Goal: Task Accomplishment & Management: Manage account settings

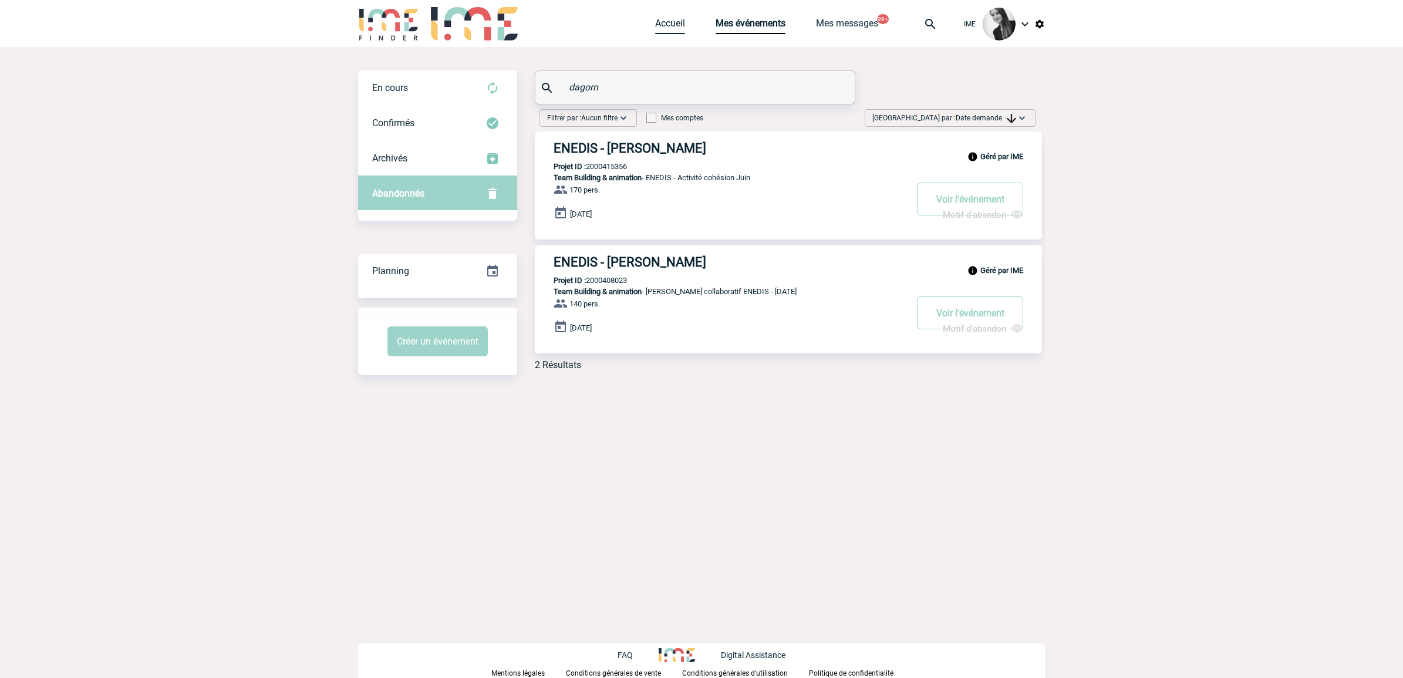
click at [662, 19] on link "Accueil" at bounding box center [670, 26] width 30 height 16
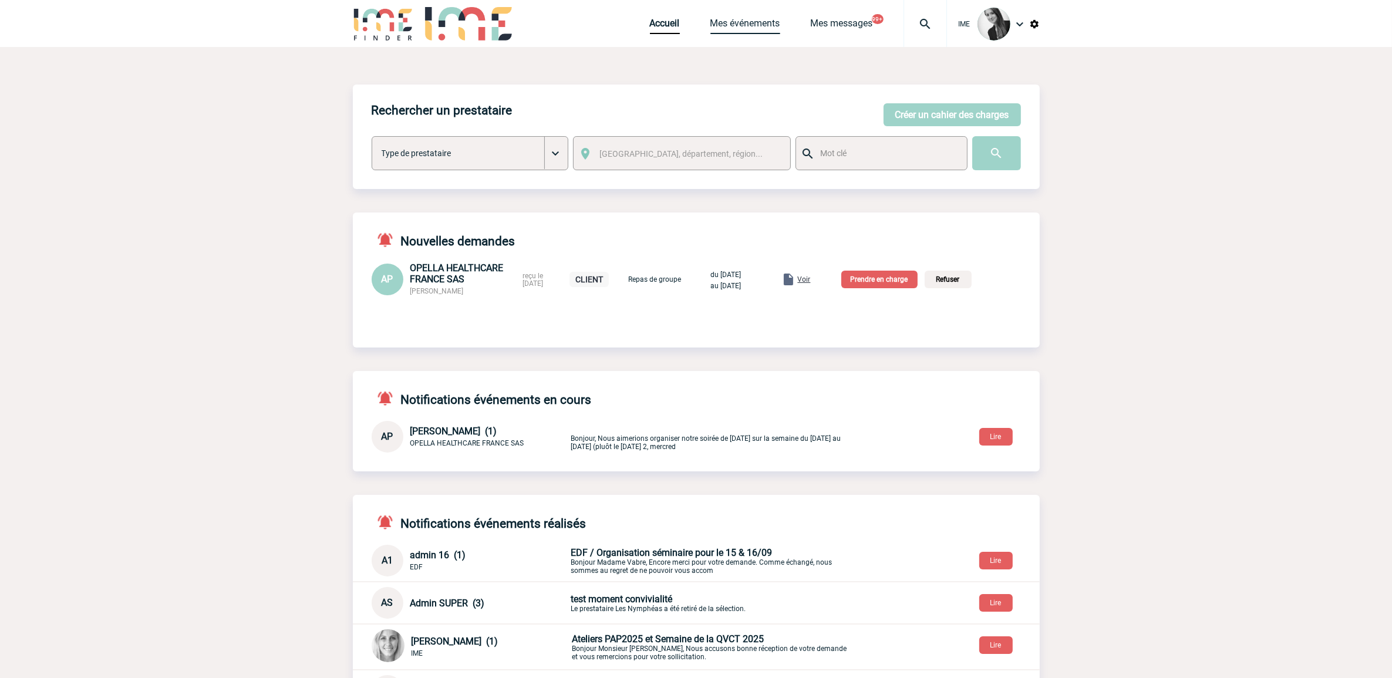
click at [749, 23] on link "Mes événements" at bounding box center [745, 26] width 70 height 16
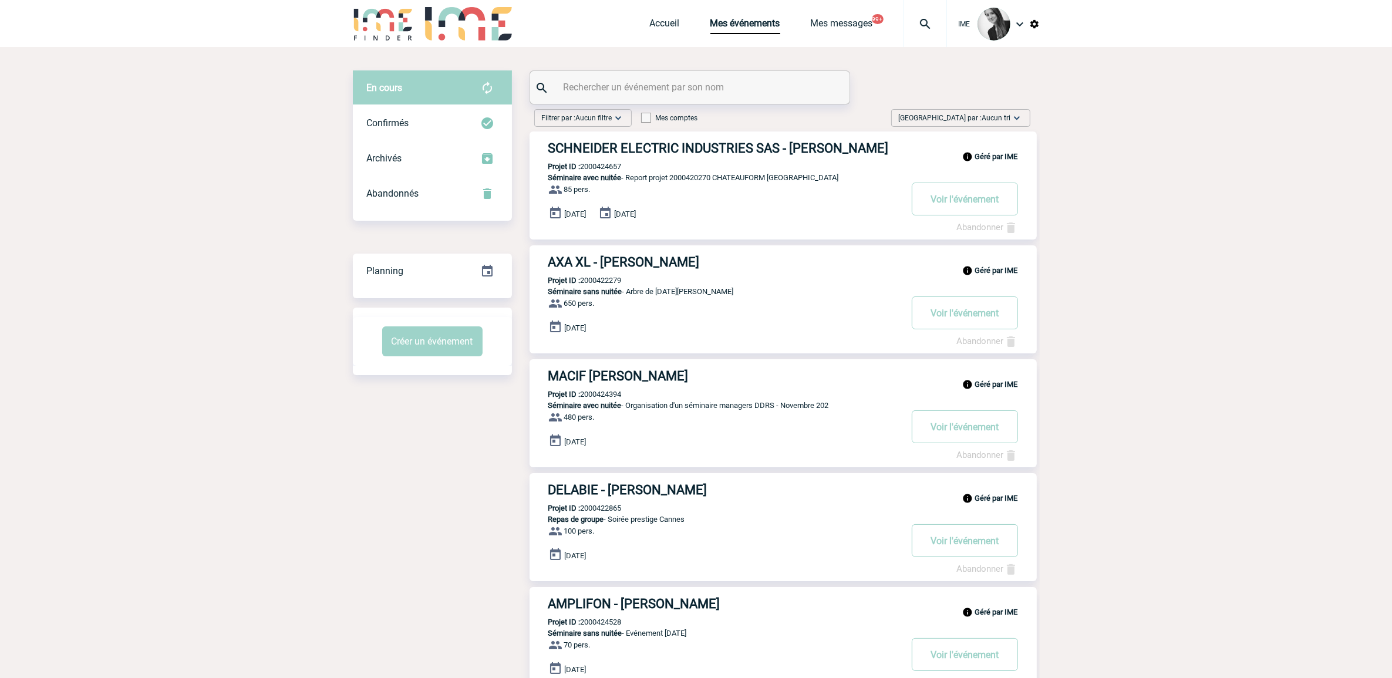
drag, startPoint x: 1010, startPoint y: 114, endPoint x: 1012, endPoint y: 160, distance: 45.8
click at [1011, 115] on img at bounding box center [1017, 118] width 12 height 12
drag, startPoint x: 995, startPoint y: 207, endPoint x: 1051, endPoint y: 225, distance: 58.7
click at [998, 208] on div "Date demande" at bounding box center [980, 207] width 100 height 18
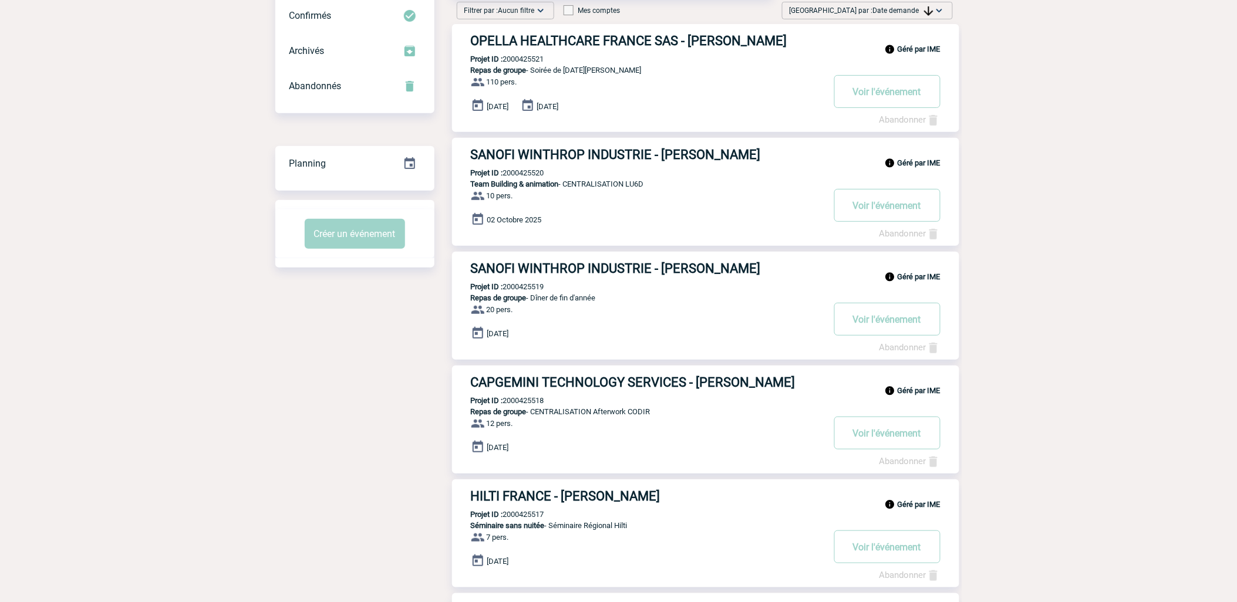
scroll to position [130, 0]
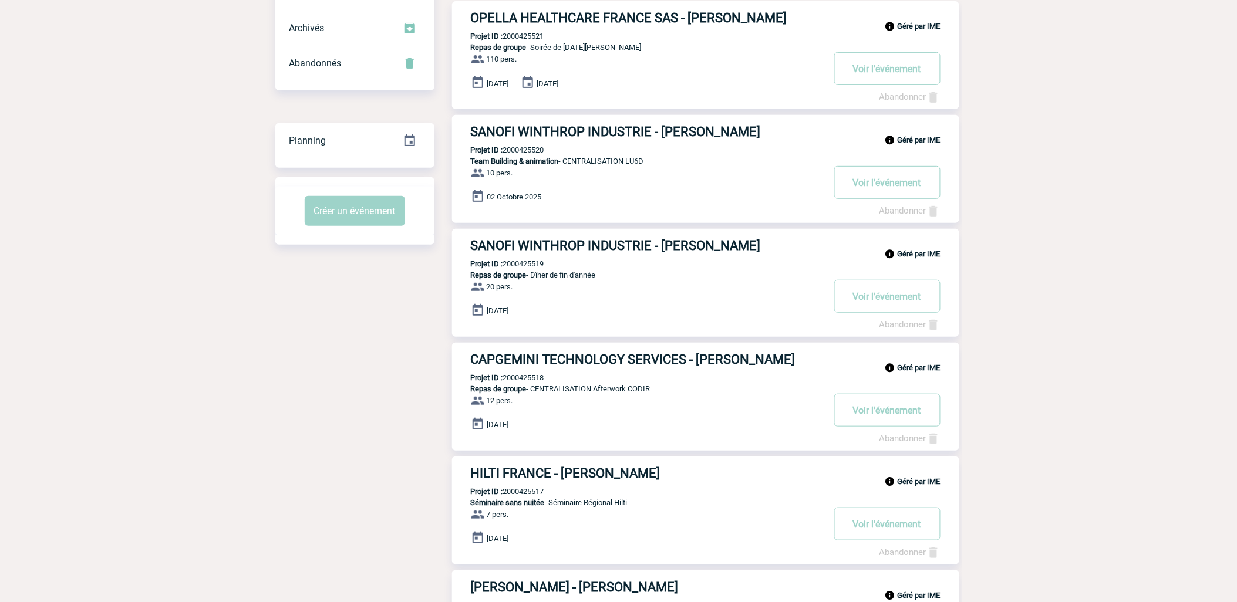
click at [369, 453] on div "Filtrer par : Aucun filtre Aucun filtre Prise de brief Recherche & Sélection Pr…" at bounding box center [618, 567] width 687 height 1186
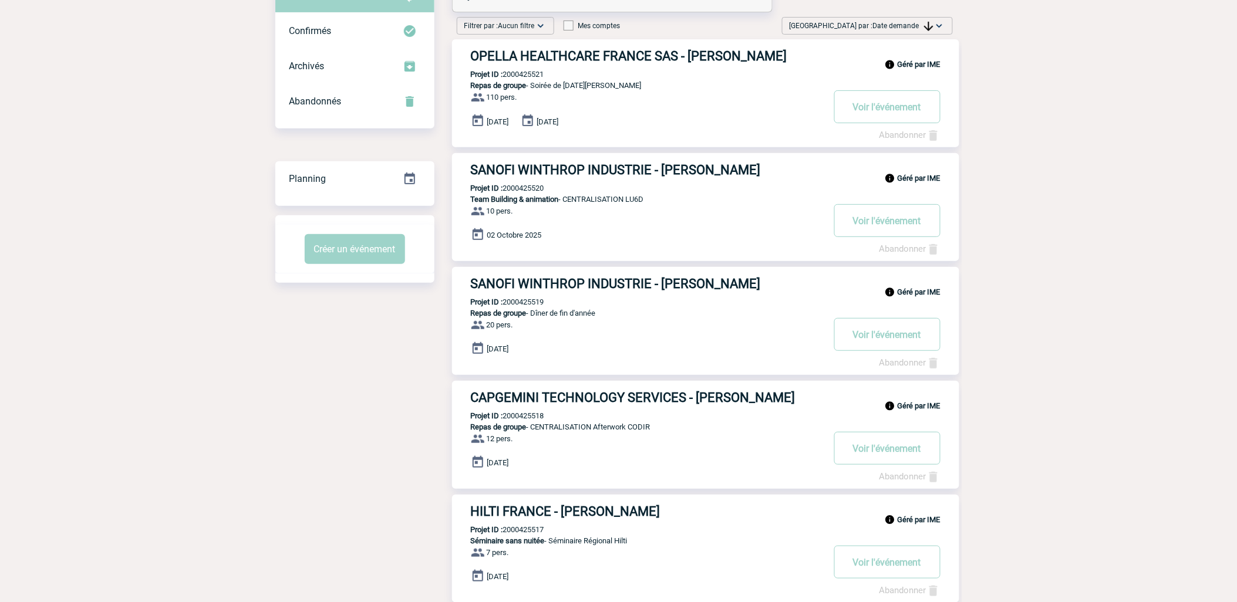
scroll to position [65, 0]
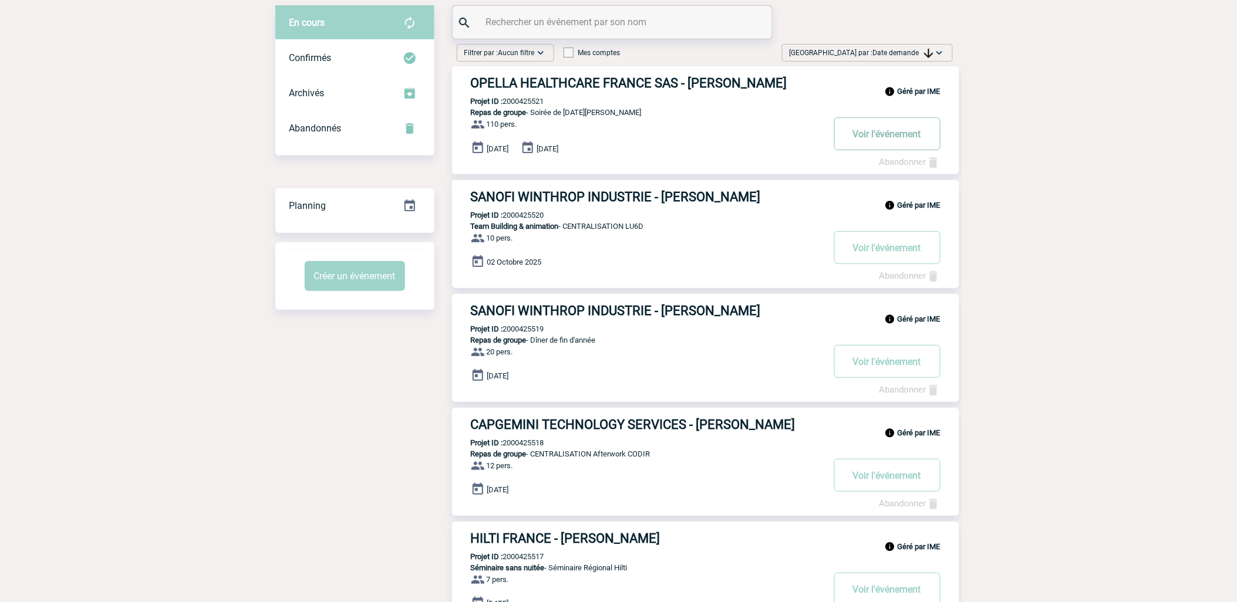
click at [880, 147] on button "Voir l'événement" at bounding box center [887, 133] width 106 height 33
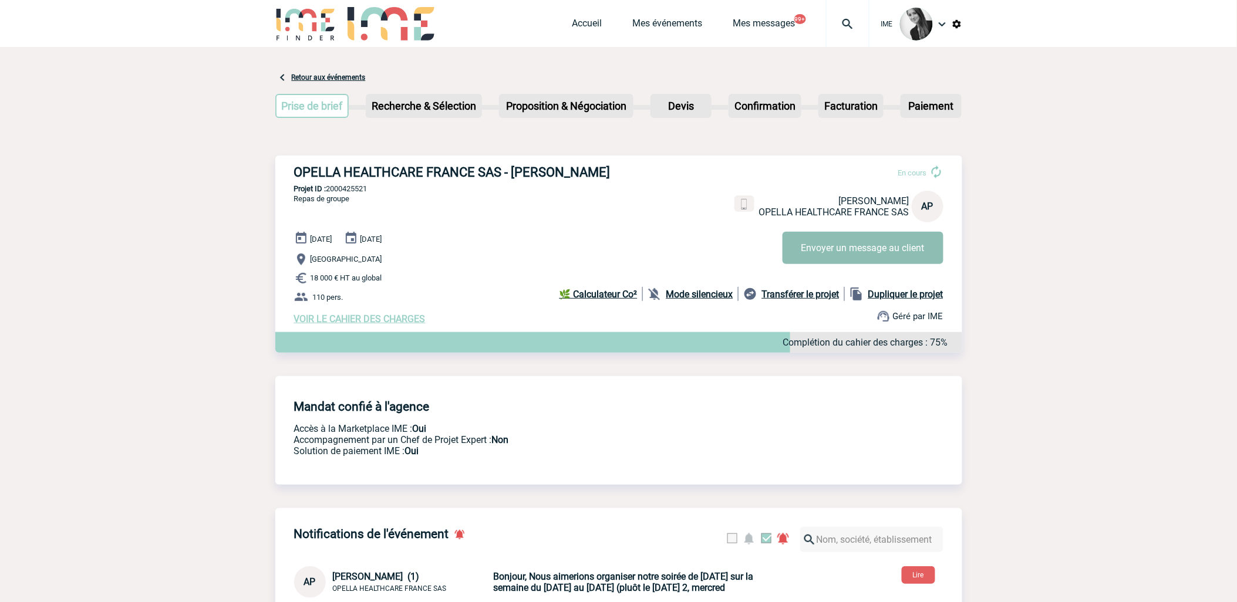
click at [867, 248] on button "Envoyer un message au client" at bounding box center [862, 248] width 161 height 32
click at [662, 31] on link "Mes événements" at bounding box center [668, 26] width 70 height 16
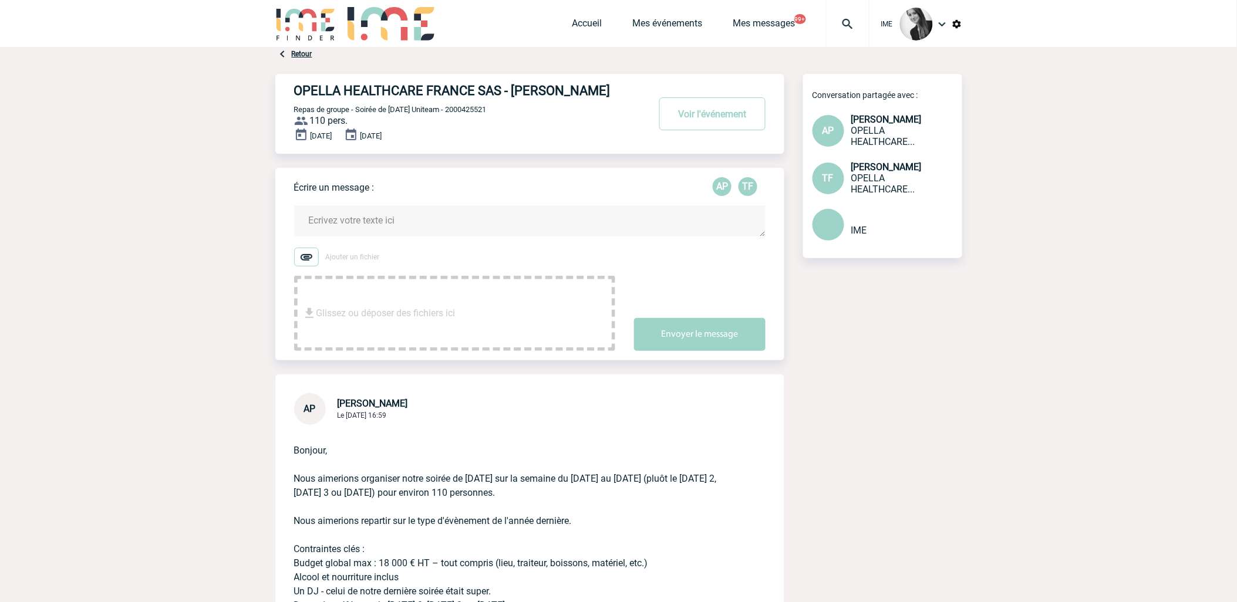
click at [863, 337] on div "OPELLA HEALTHCARE FRANCE SAS - Anne-Clarisse PECHIKOFF Voir l'événement Repas d…" at bounding box center [618, 381] width 687 height 615
click at [582, 22] on link "Accueil" at bounding box center [587, 26] width 30 height 16
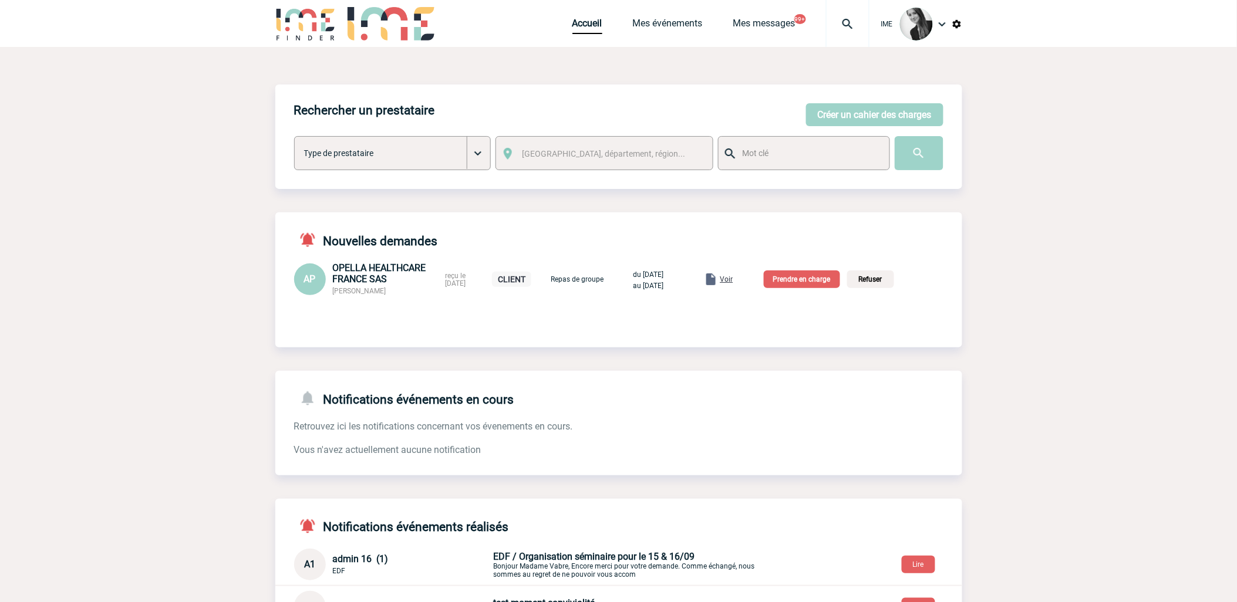
click at [733, 281] on span "Voir" at bounding box center [726, 279] width 13 height 8
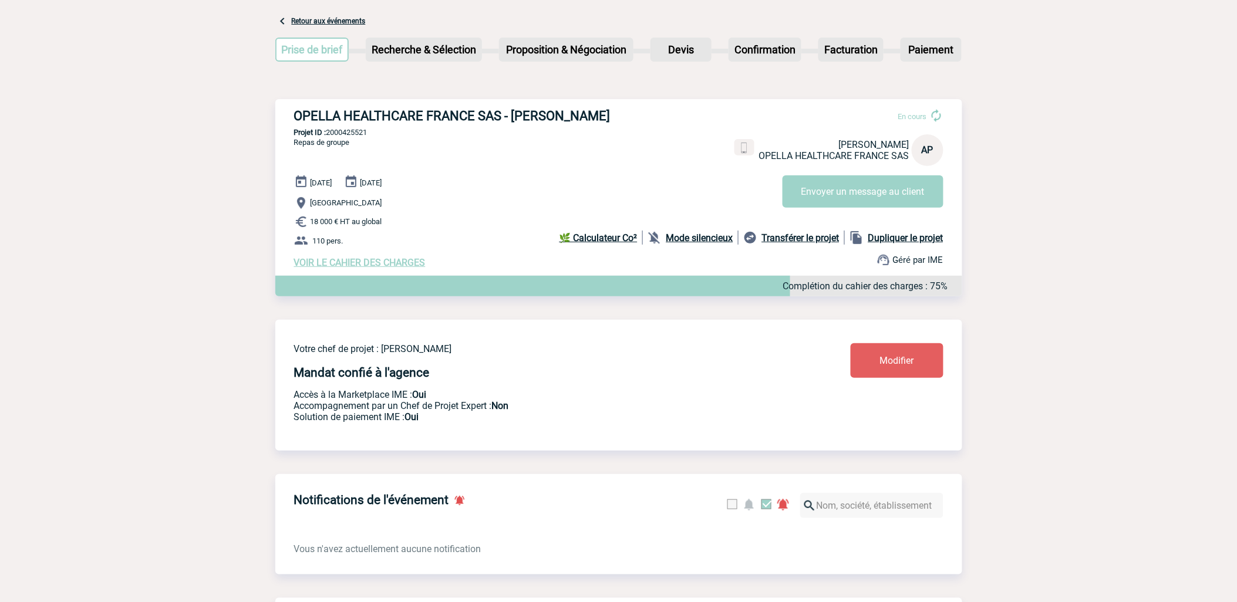
scroll to position [130, 0]
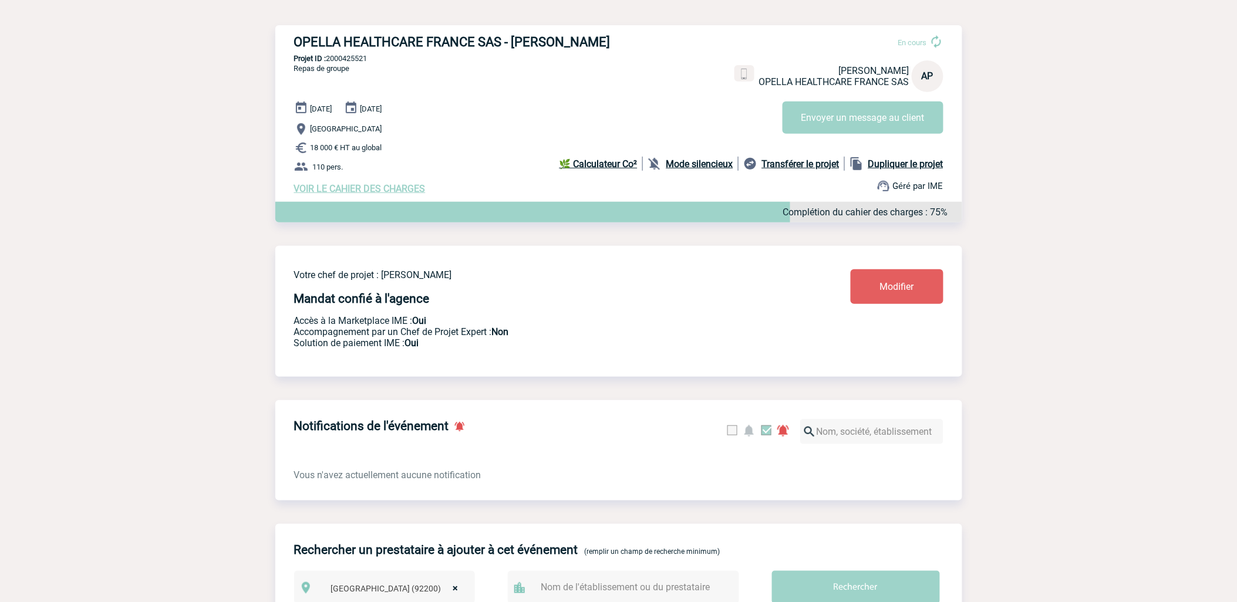
drag, startPoint x: 425, startPoint y: 293, endPoint x: 482, endPoint y: 292, distance: 57.0
click at [482, 281] on p "Votre chef de projet : Benjamin ROLAND" at bounding box center [537, 274] width 487 height 11
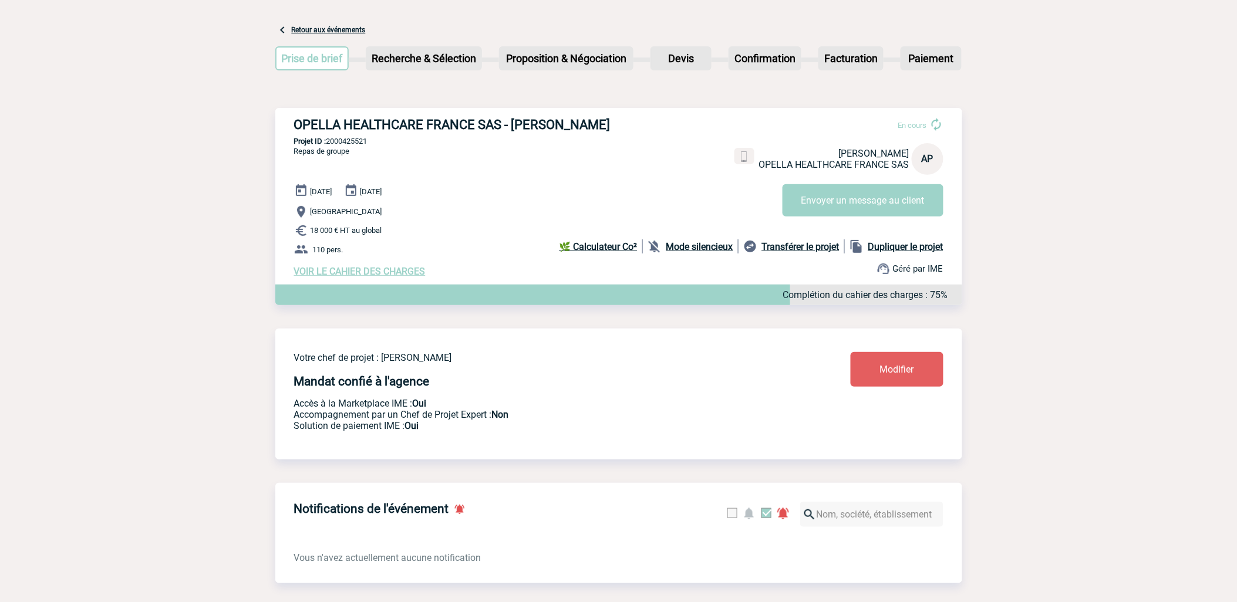
scroll to position [0, 0]
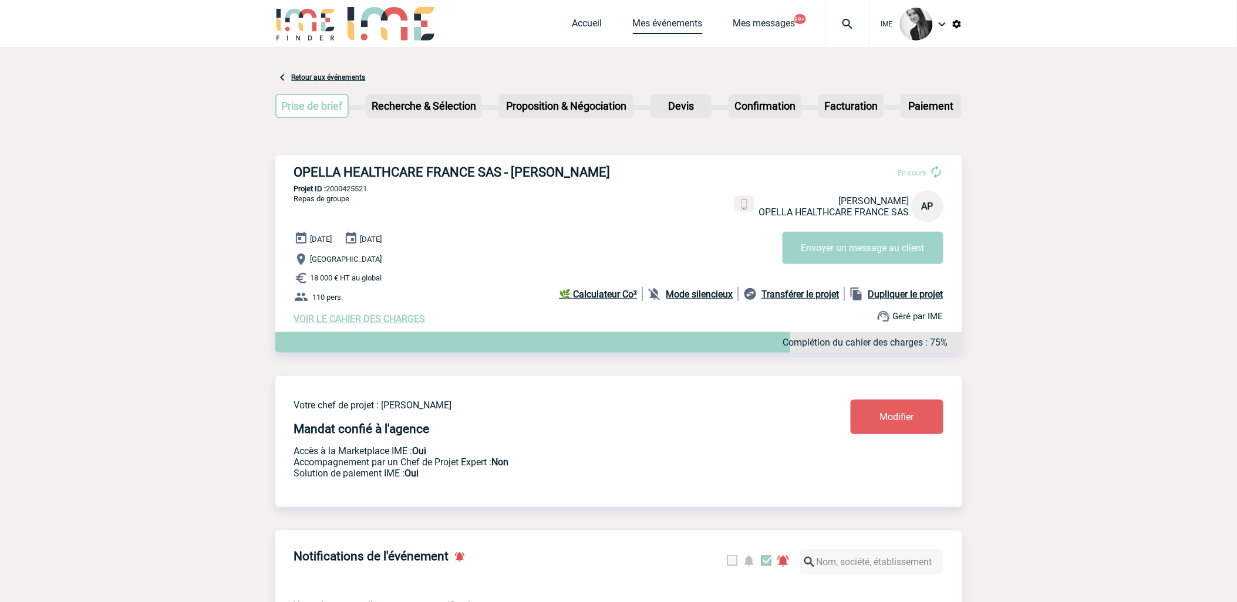
click at [671, 24] on link "Mes événements" at bounding box center [668, 26] width 70 height 16
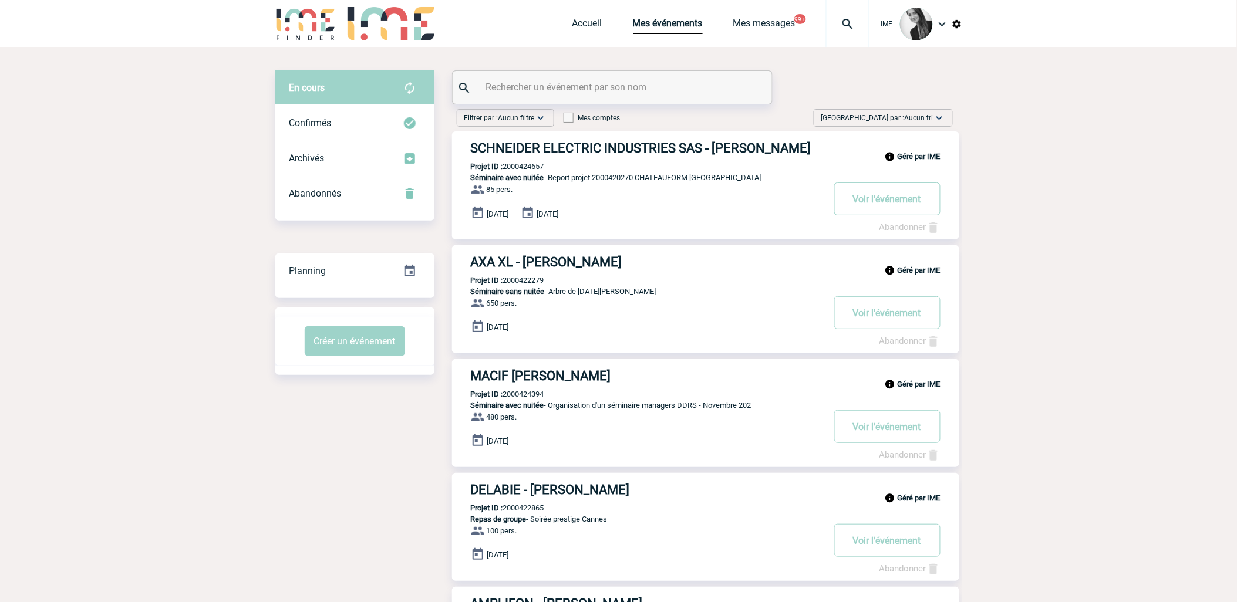
click at [936, 115] on img at bounding box center [939, 118] width 12 height 12
click at [896, 204] on div "Date demande" at bounding box center [902, 207] width 100 height 18
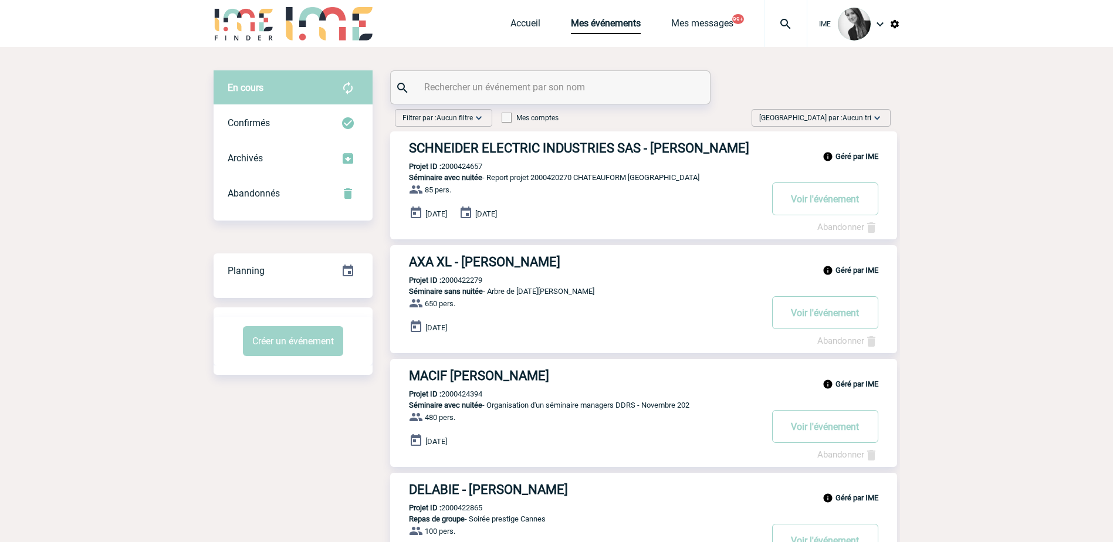
click at [856, 126] on div "[GEOGRAPHIC_DATA] par : Aucun tri Aucun tri Date d'événement Date d'événement D…" at bounding box center [821, 118] width 139 height 18
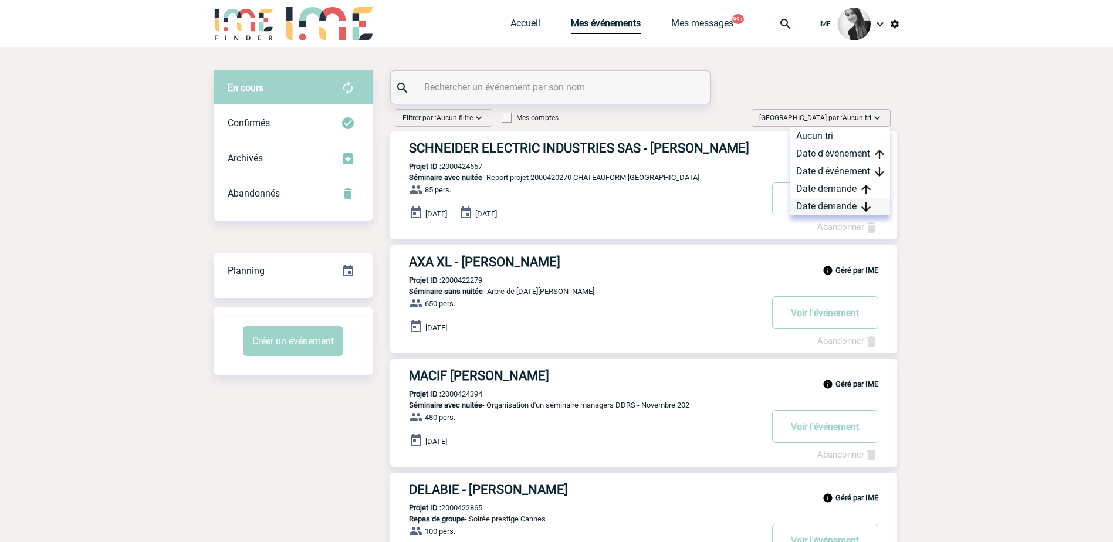
click at [845, 202] on div "Date demande" at bounding box center [841, 207] width 100 height 18
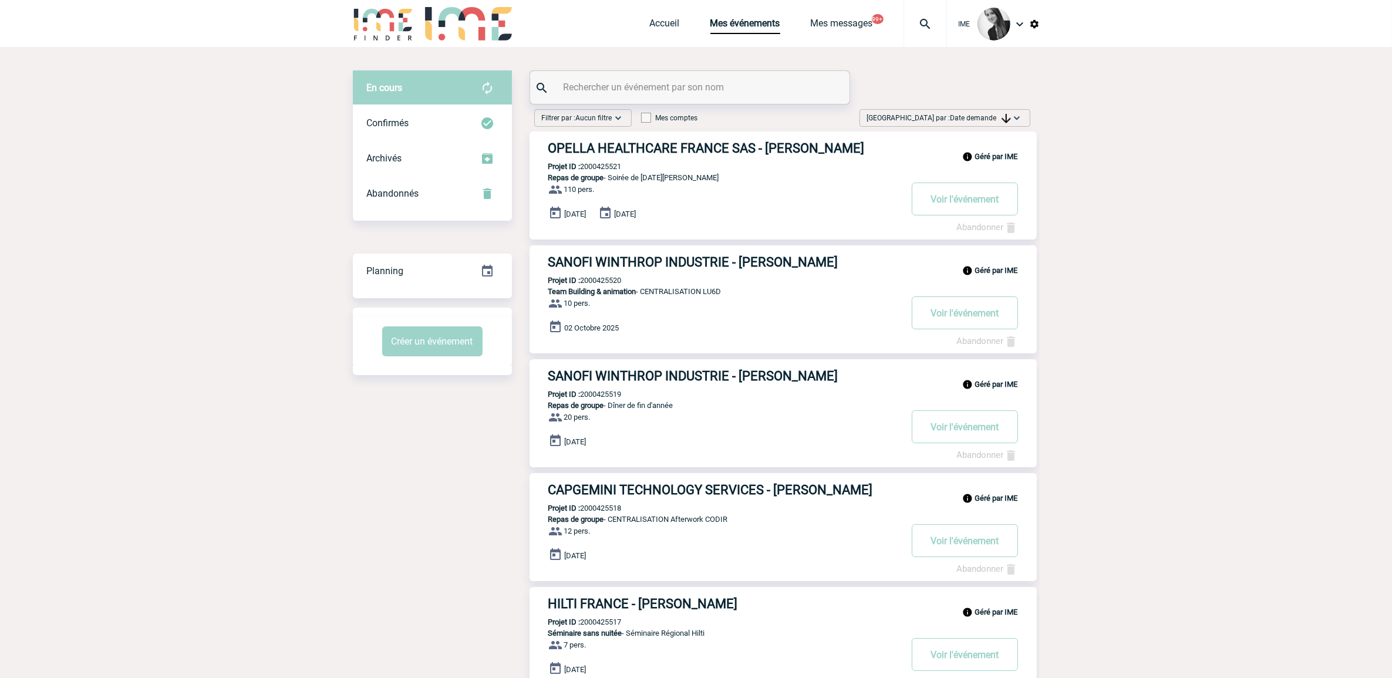
click at [274, 495] on body "IME Accueil Mes événements" at bounding box center [696, 669] width 1392 height 1338
click at [185, 322] on body "IME Accueil Mes événements" at bounding box center [696, 669] width 1392 height 1338
drag, startPoint x: 954, startPoint y: 112, endPoint x: 967, endPoint y: 139, distance: 30.2
click at [954, 112] on span "Trier par : Date demande" at bounding box center [939, 118] width 144 height 12
click at [975, 204] on div "Date demande" at bounding box center [980, 207] width 100 height 18
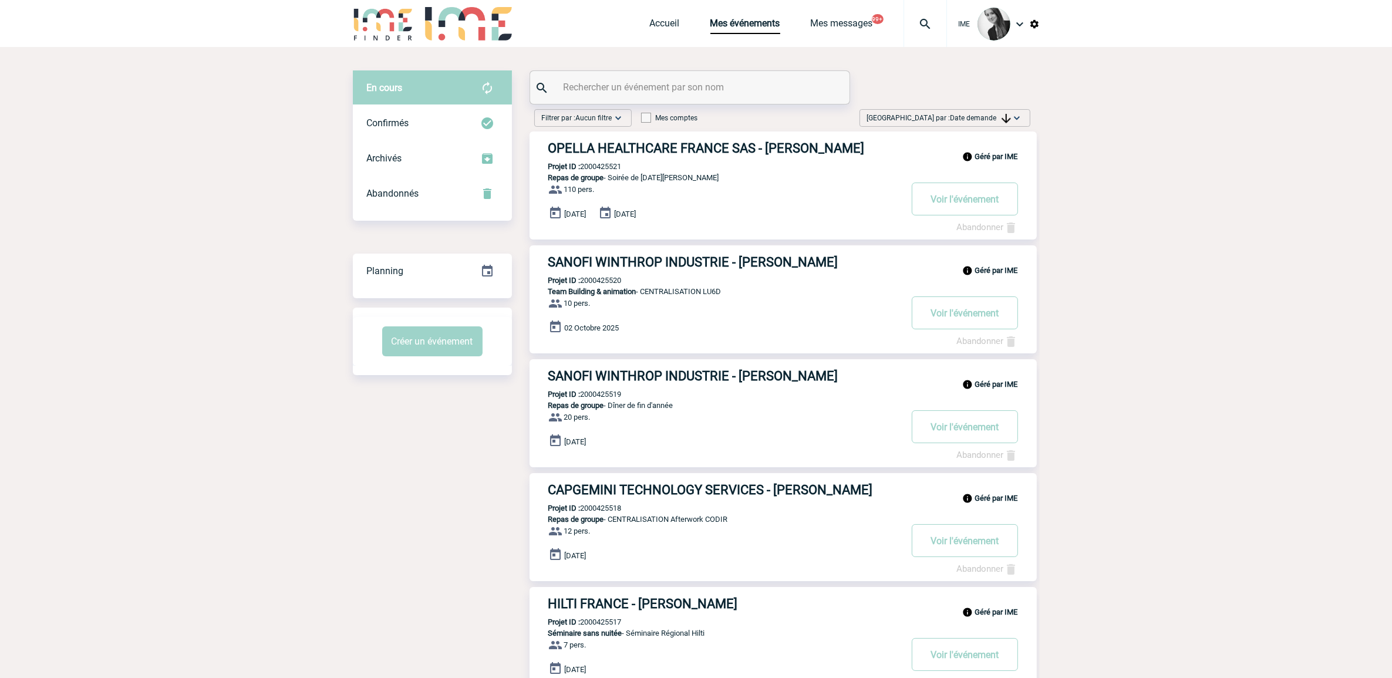
click at [201, 337] on body "IME Accueil Mes événements" at bounding box center [696, 669] width 1392 height 1338
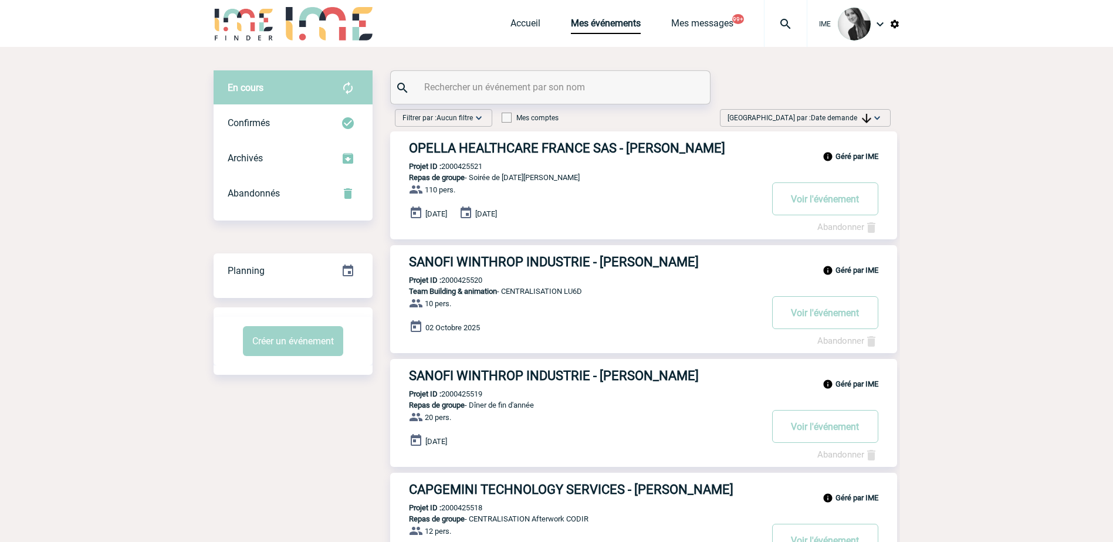
click at [850, 119] on span "Date demande" at bounding box center [841, 118] width 60 height 8
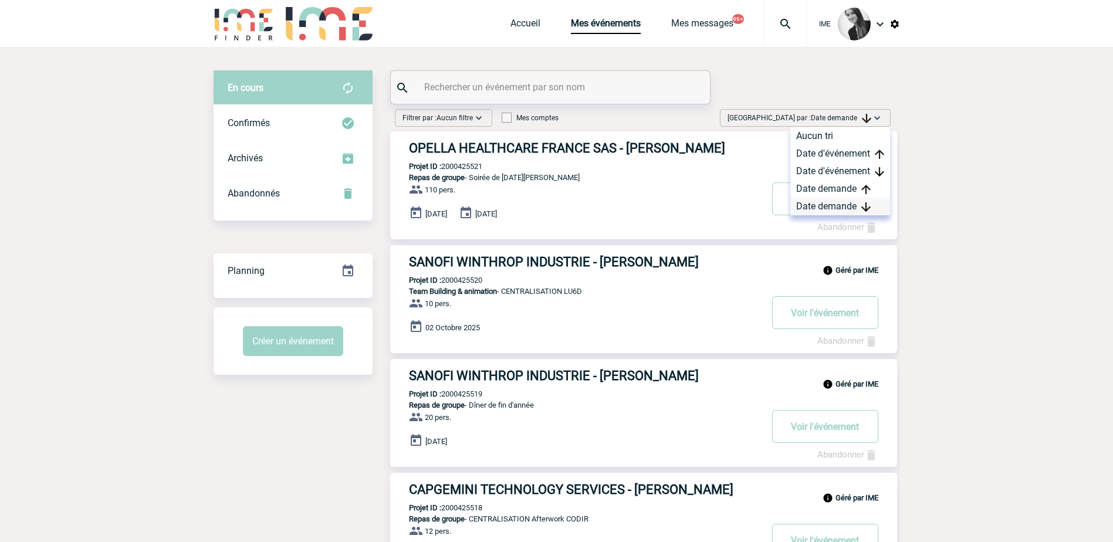
click at [843, 208] on div "Date demande" at bounding box center [841, 207] width 100 height 18
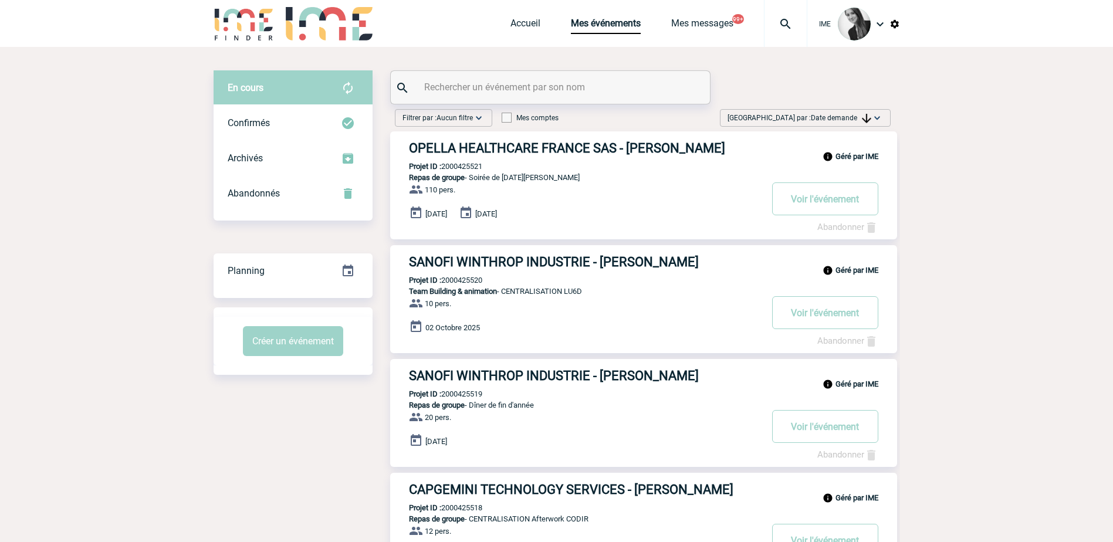
drag, startPoint x: 876, startPoint y: 116, endPoint x: 871, endPoint y: 135, distance: 19.4
click at [876, 116] on img at bounding box center [878, 118] width 12 height 12
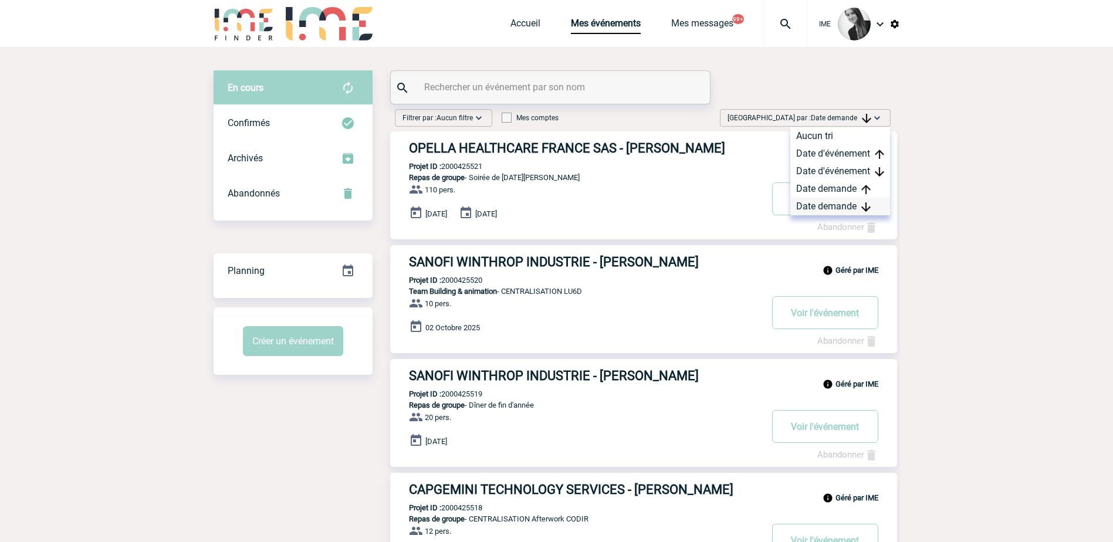
click at [836, 205] on div "Date demande" at bounding box center [841, 207] width 100 height 18
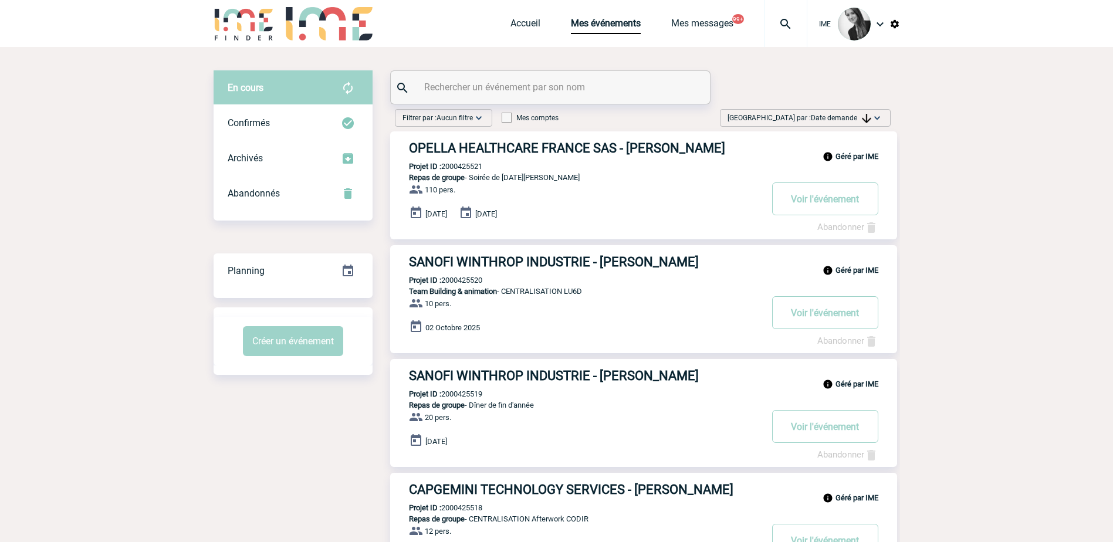
drag, startPoint x: 853, startPoint y: 114, endPoint x: 850, endPoint y: 143, distance: 28.3
click at [853, 114] on span "Date demande" at bounding box center [841, 118] width 60 height 8
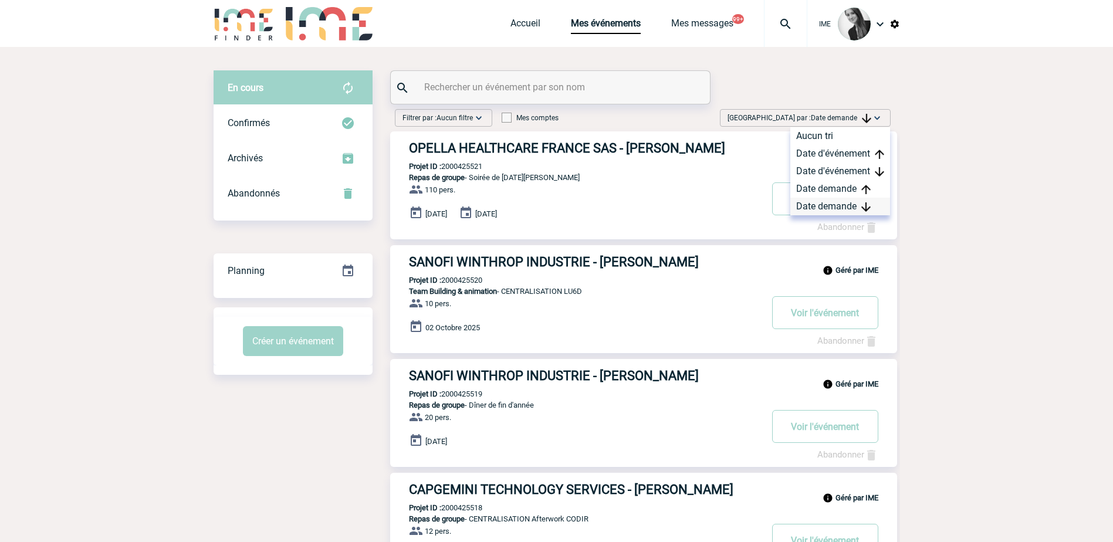
click at [823, 205] on div "Date demande" at bounding box center [841, 207] width 100 height 18
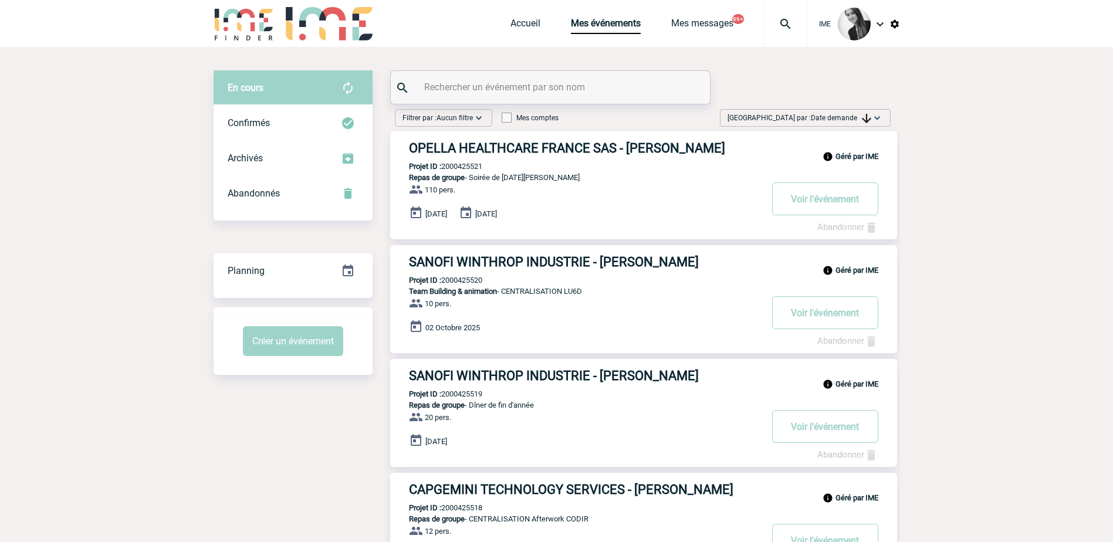
click at [836, 120] on span "Date demande" at bounding box center [841, 118] width 60 height 8
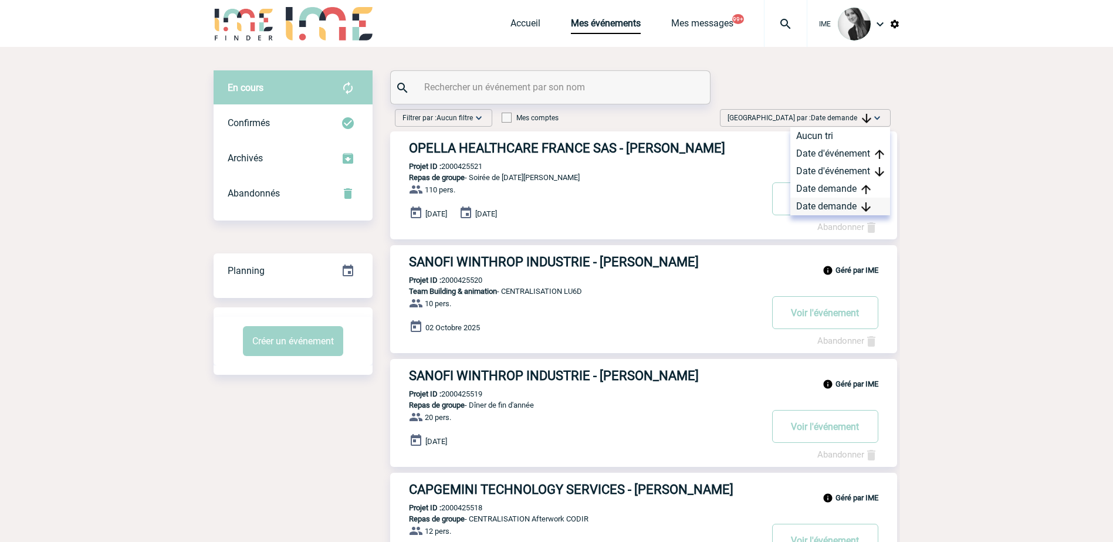
click at [833, 208] on div "Date demande" at bounding box center [841, 207] width 100 height 18
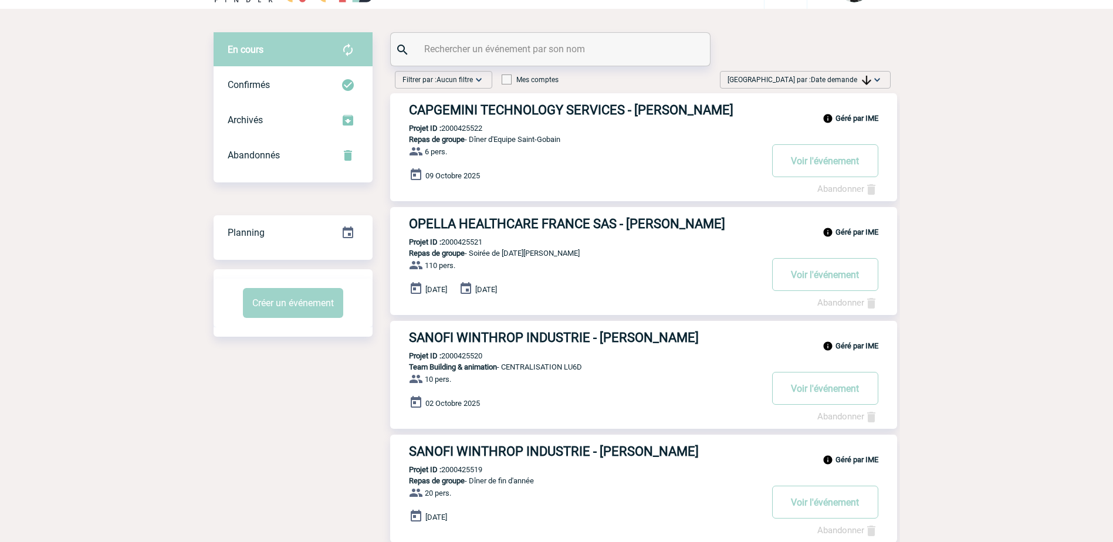
scroll to position [59, 0]
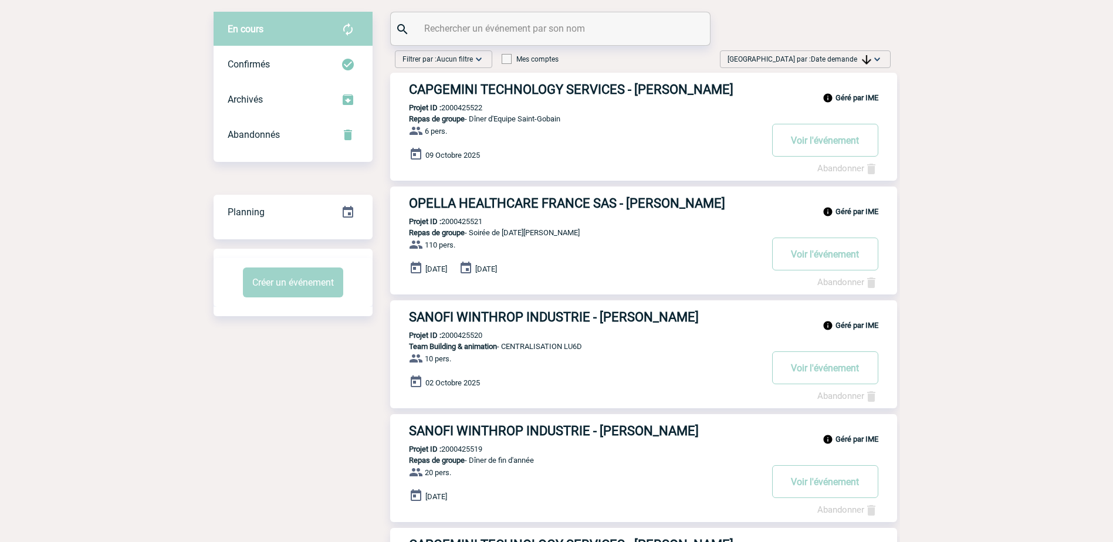
drag, startPoint x: 915, startPoint y: 265, endPoint x: 904, endPoint y: 268, distance: 11.4
click at [873, 61] on img at bounding box center [878, 59] width 12 height 12
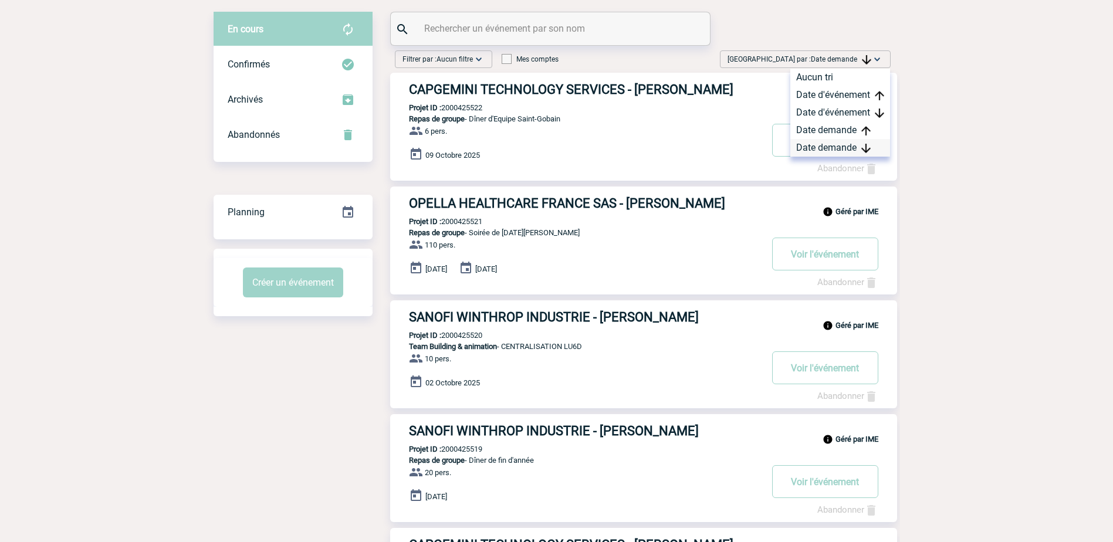
click at [851, 154] on div "Date demande" at bounding box center [841, 148] width 100 height 18
